Goal: Find specific page/section: Find specific page/section

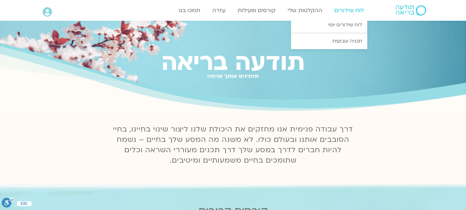
click at [352, 11] on link "לוח שידורים" at bounding box center [349, 10] width 36 height 13
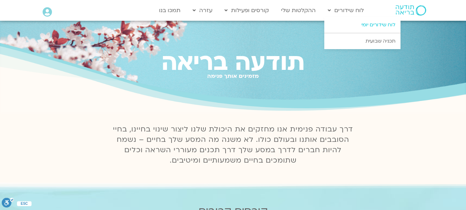
click at [349, 25] on link "לוח שידורים יומי" at bounding box center [362, 25] width 76 height 16
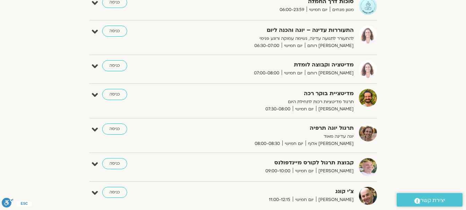
scroll to position [173, 0]
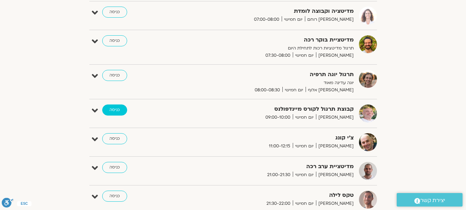
click at [105, 109] on link "כניסה" at bounding box center [114, 110] width 25 height 11
